Goal: Information Seeking & Learning: Learn about a topic

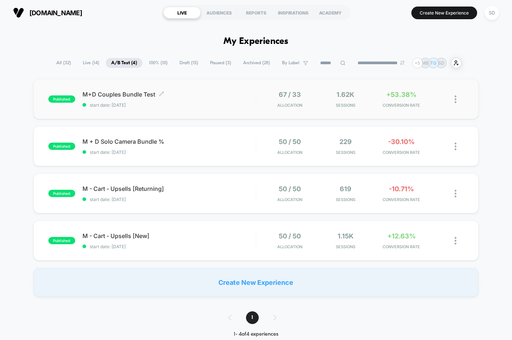
click at [114, 94] on span "M+D Couples Bundle Test Click to edit experience details" at bounding box center [168, 94] width 173 height 7
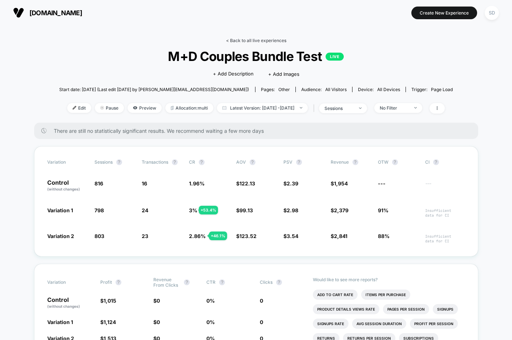
click at [253, 41] on link "< Back to all live experiences" at bounding box center [256, 40] width 60 height 5
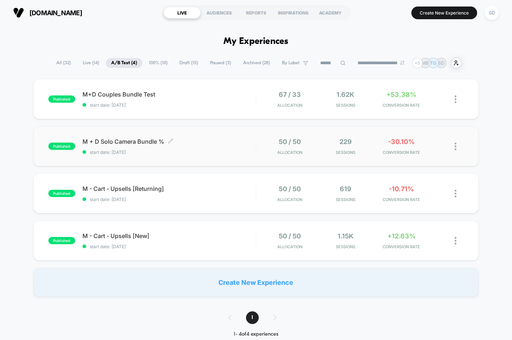
click at [127, 138] on span "M + D Solo Camera Bundle % Click to edit experience details" at bounding box center [168, 141] width 173 height 7
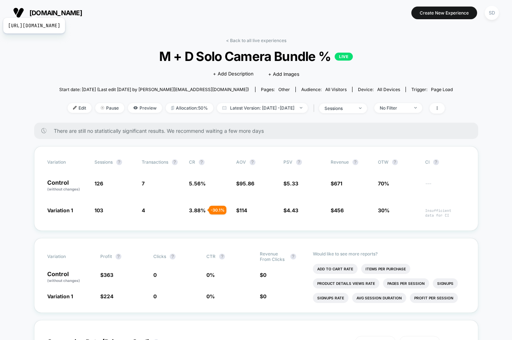
click at [60, 9] on span "[DOMAIN_NAME]" at bounding box center [55, 13] width 53 height 8
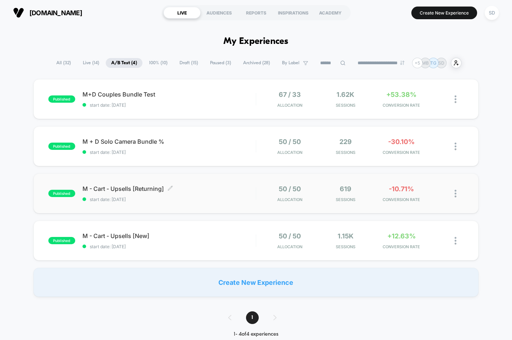
click at [125, 190] on span "M - Cart - Upsells [Returning] Click to edit experience details" at bounding box center [168, 188] width 173 height 7
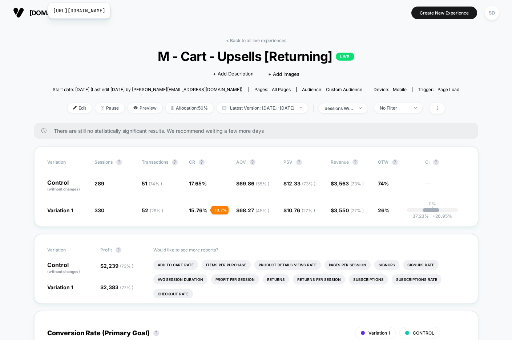
click at [44, 12] on span "[DOMAIN_NAME]" at bounding box center [55, 13] width 53 height 8
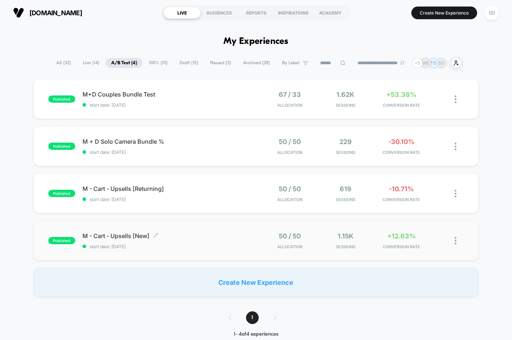
click at [127, 235] on span "M - Cart - Upsells [New] Click to edit experience details" at bounding box center [168, 235] width 173 height 7
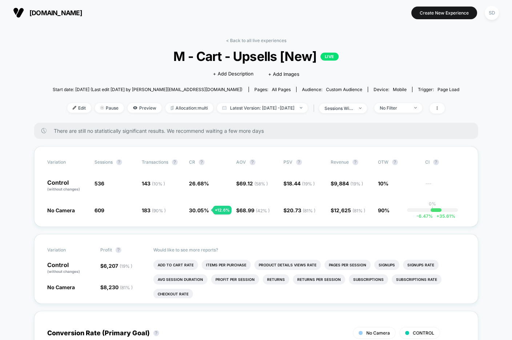
click at [24, 14] on img at bounding box center [18, 12] width 11 height 11
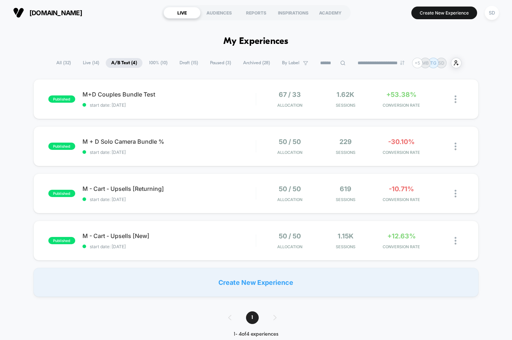
click at [153, 66] on span "100% ( 10 )" at bounding box center [157, 63] width 29 height 10
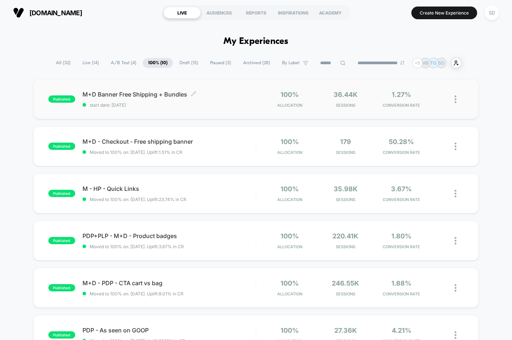
click at [153, 94] on span "M+D Banner Free Shipping + Bundles Click to edit experience details" at bounding box center [168, 94] width 173 height 7
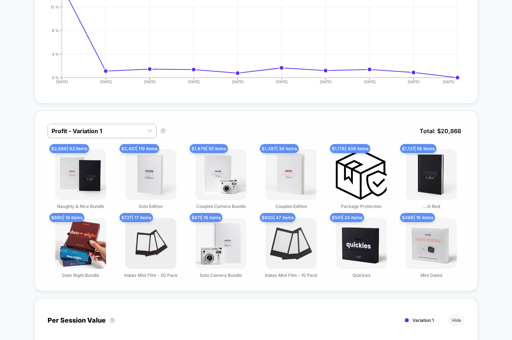
scroll to position [329, 0]
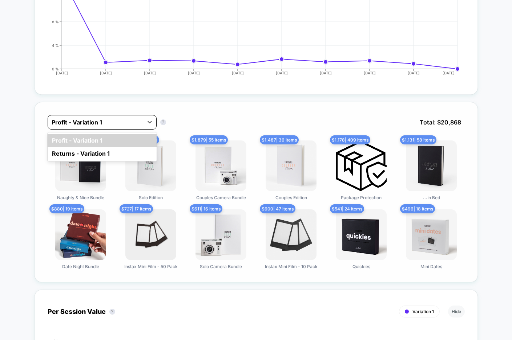
click at [125, 122] on div at bounding box center [96, 122] width 88 height 9
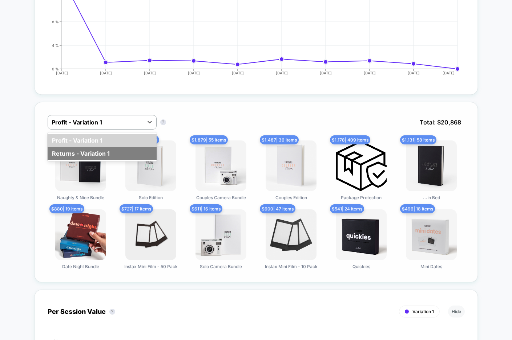
click at [116, 151] on div "Returns - Variation 1" at bounding box center [102, 153] width 109 height 13
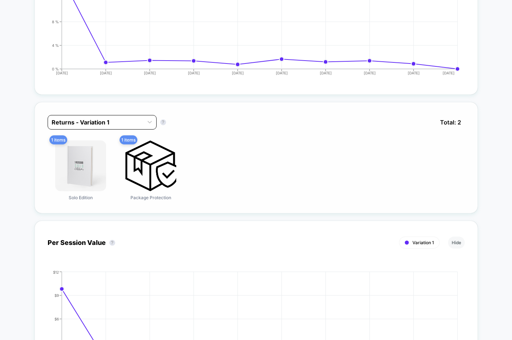
click at [116, 126] on div at bounding box center [96, 122] width 88 height 9
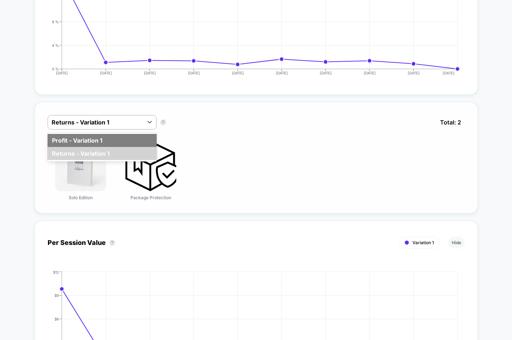
click at [108, 137] on div "Profit - Variation 1" at bounding box center [102, 140] width 109 height 13
